Goal: Transaction & Acquisition: Purchase product/service

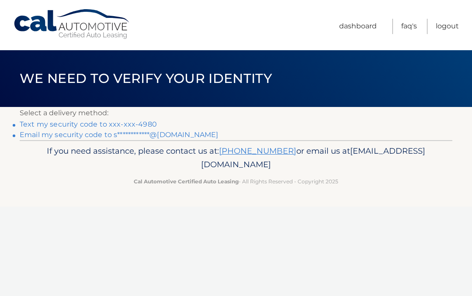
click at [155, 116] on p "Select a delivery method:" at bounding box center [236, 113] width 432 height 12
click at [150, 122] on link "Text my security code to xxx-xxx-4980" at bounding box center [88, 124] width 137 height 8
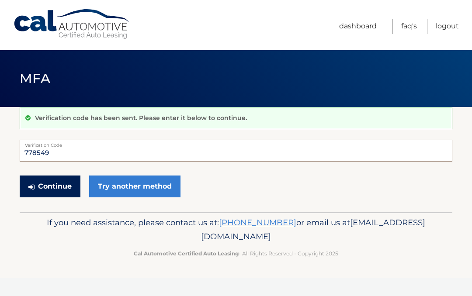
type input "778549"
click at [62, 179] on button "Continue" at bounding box center [50, 187] width 61 height 22
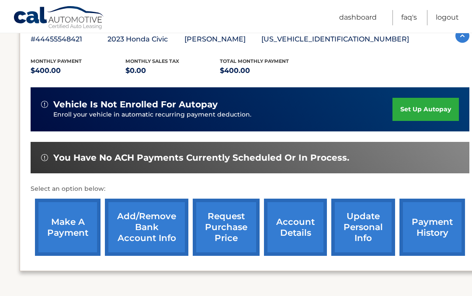
scroll to position [190, 0]
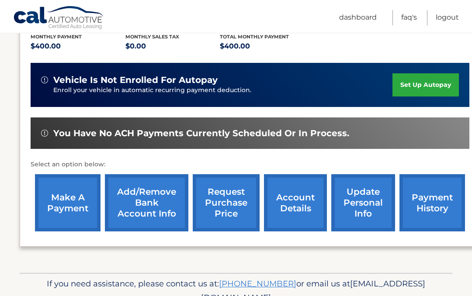
click at [75, 200] on link "make a payment" at bounding box center [67, 202] width 65 height 57
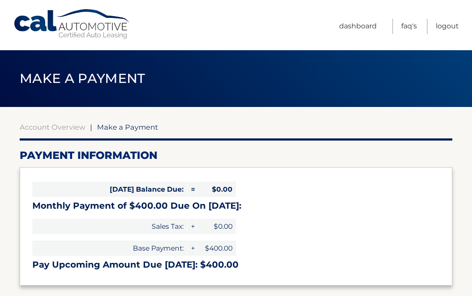
select select "MTZjMGIwMjYtZjExZS00ODViLTlkNjctZWQzMzVhZDk0NDVm"
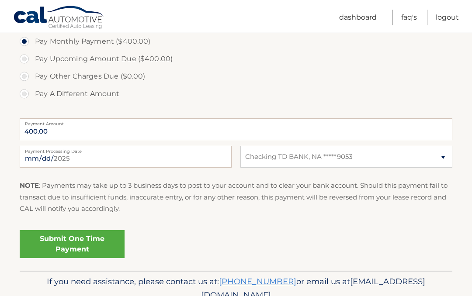
scroll to position [286, 0]
click at [73, 246] on link "Submit One Time Payment" at bounding box center [72, 245] width 105 height 28
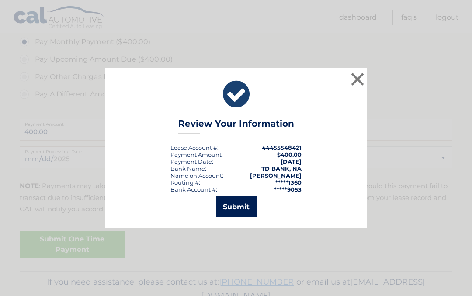
click at [240, 217] on button "Submit" at bounding box center [236, 206] width 41 height 21
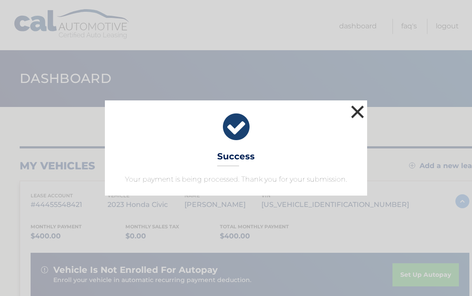
click at [356, 111] on button "×" at bounding box center [356, 111] width 17 height 17
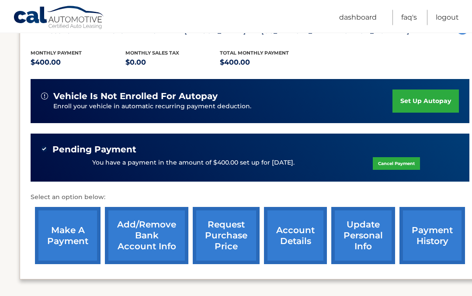
scroll to position [185, 0]
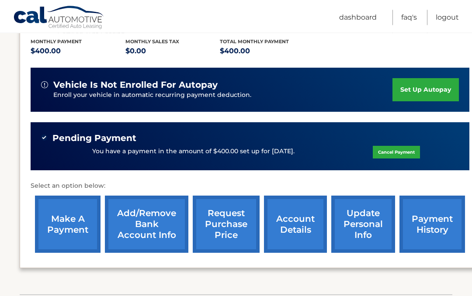
click at [440, 222] on link "payment history" at bounding box center [431, 224] width 65 height 57
